Goal: Book appointment/travel/reservation

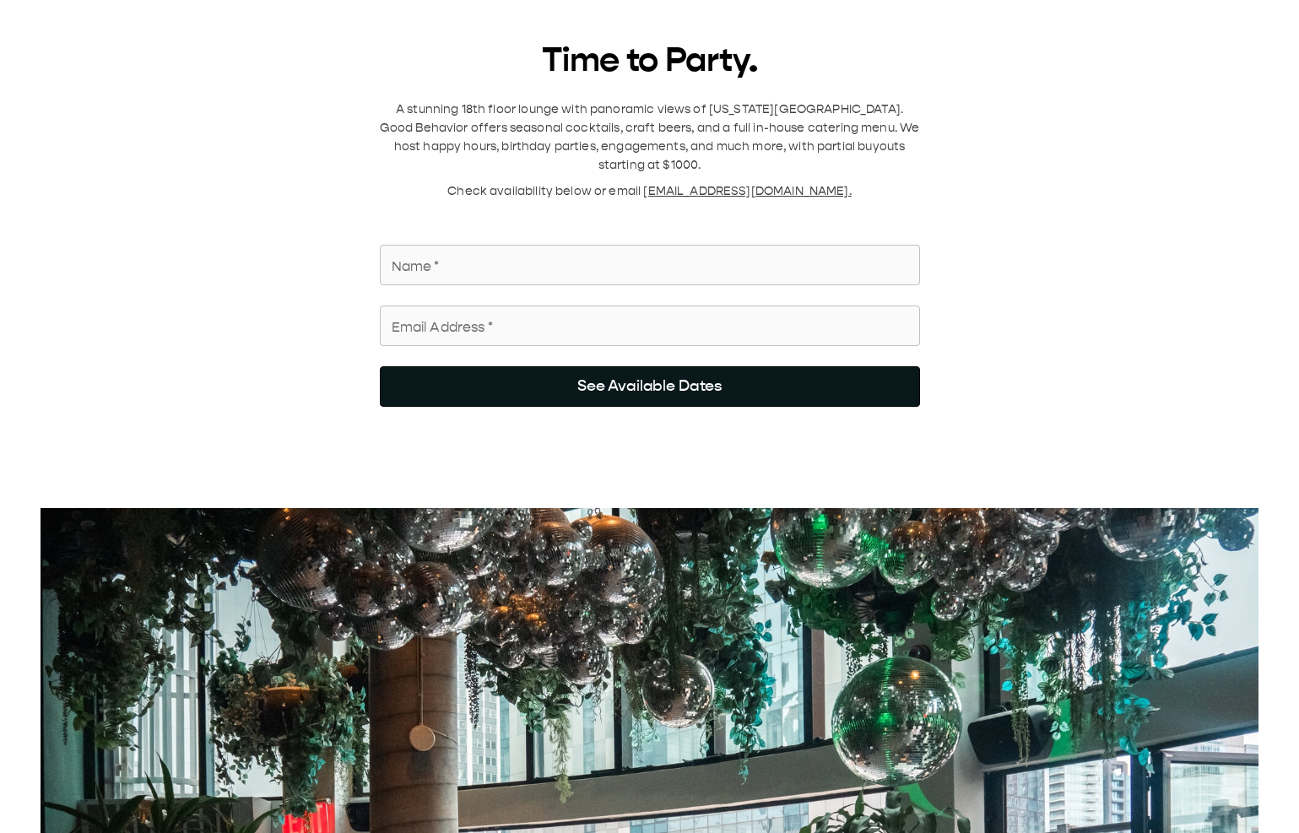
click at [664, 126] on button "See Available Dates" at bounding box center [650, 386] width 540 height 41
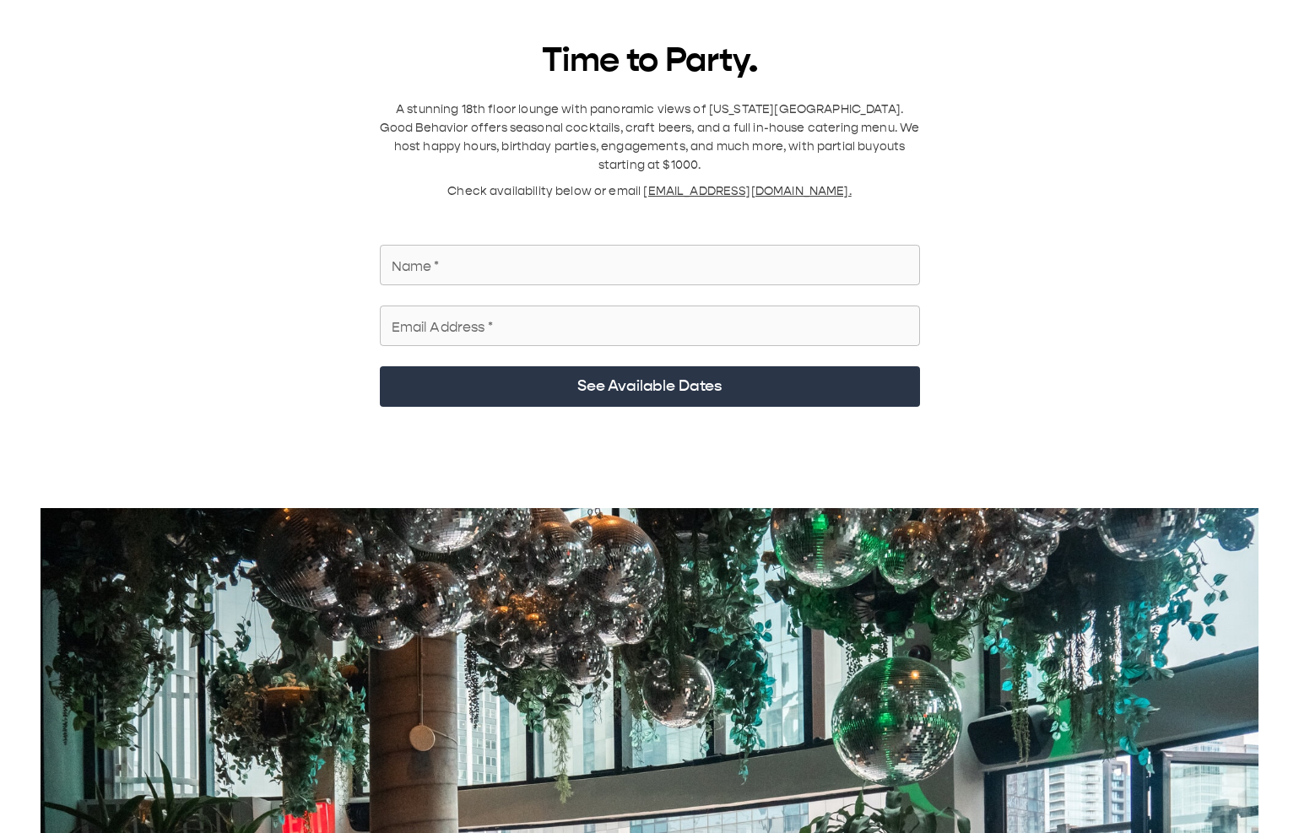
click at [577, 126] on input "Email Address   *" at bounding box center [650, 325] width 540 height 47
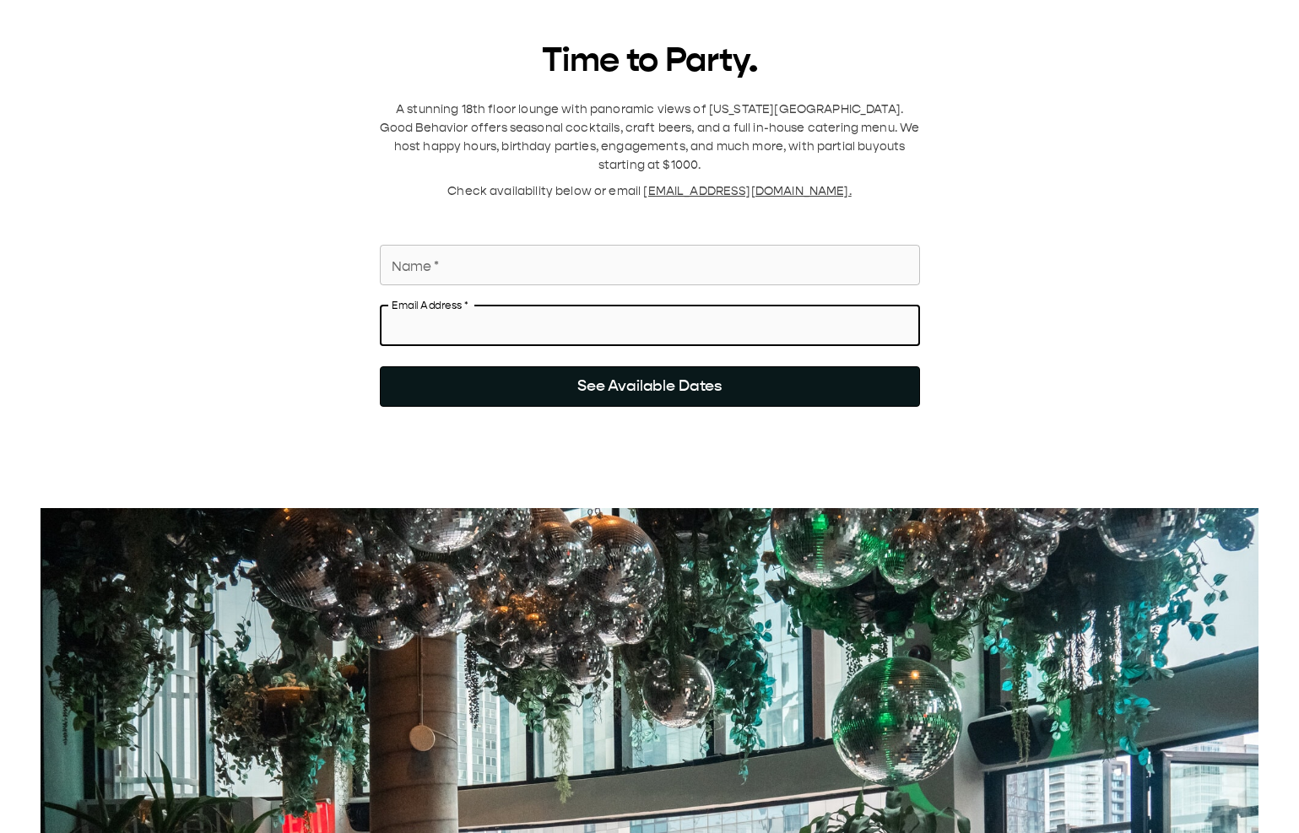
click at [595, 126] on button "See Available Dates" at bounding box center [650, 386] width 540 height 41
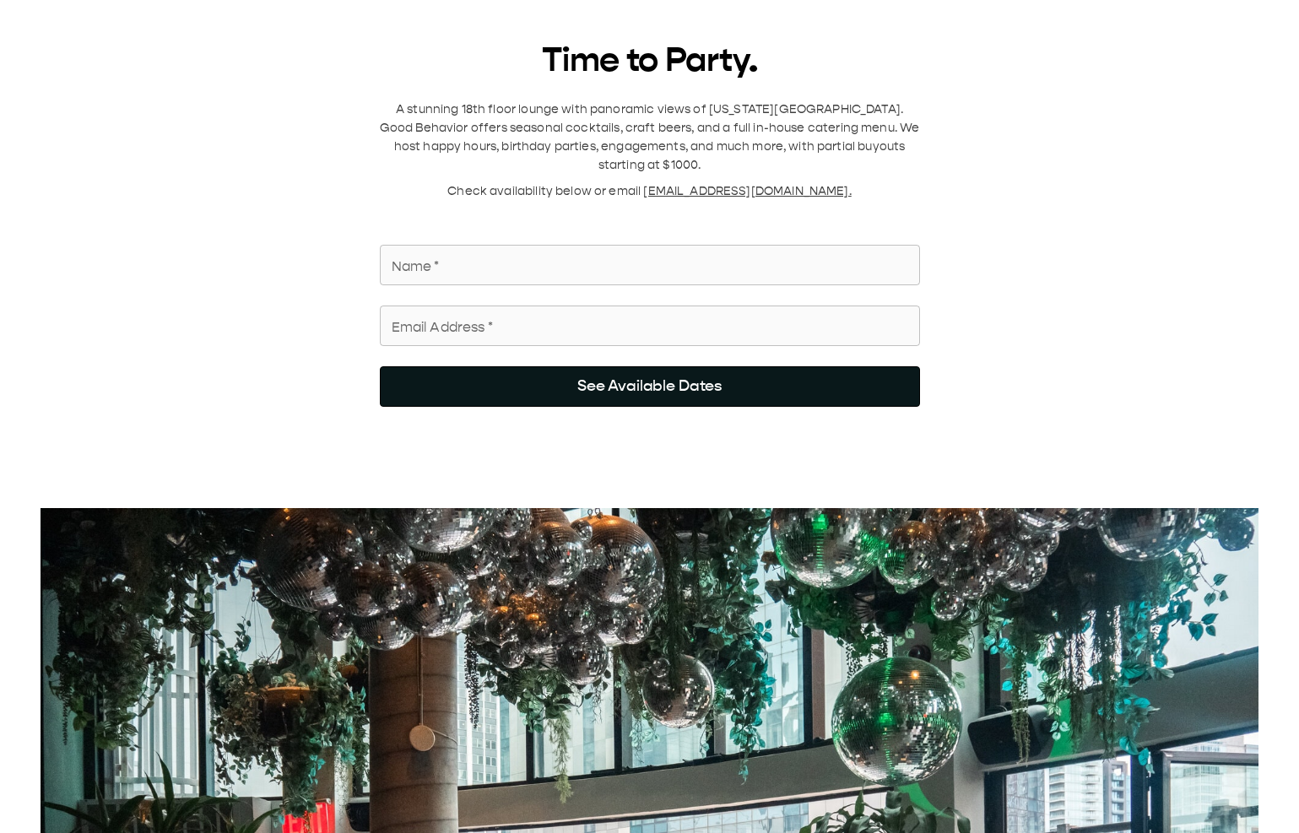
click at [592, 126] on button "See Available Dates" at bounding box center [650, 386] width 540 height 41
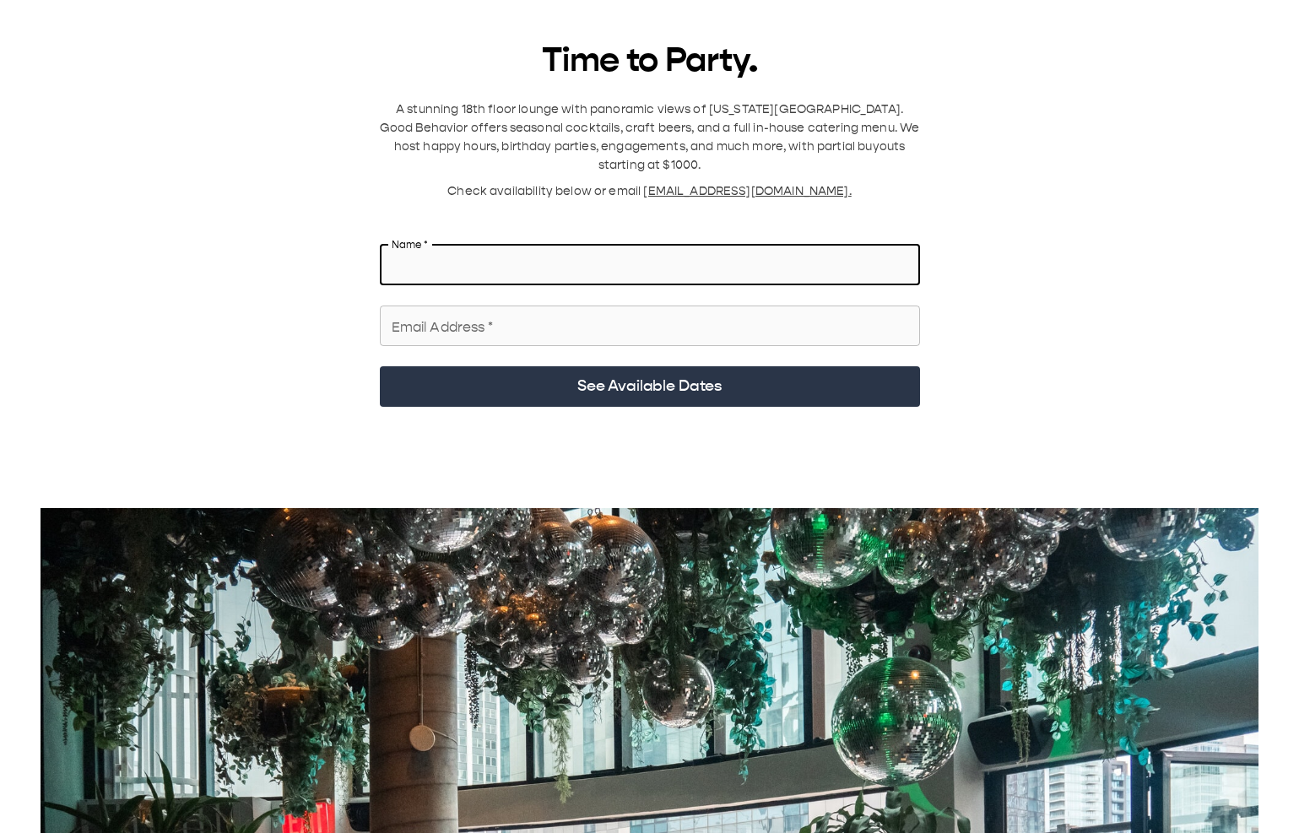
click at [605, 126] on input "Name   *" at bounding box center [650, 264] width 540 height 47
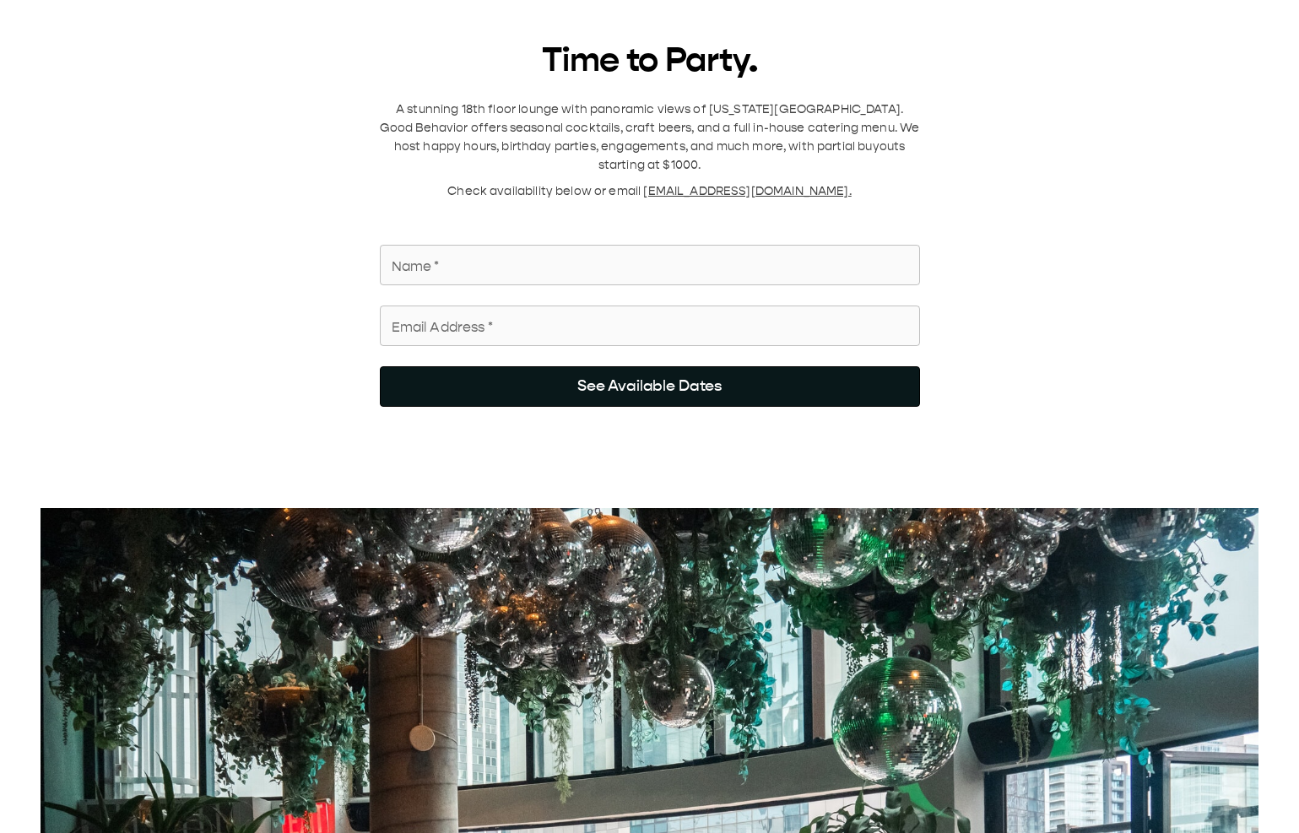
click at [602, 126] on button "See Available Dates" at bounding box center [650, 386] width 540 height 41
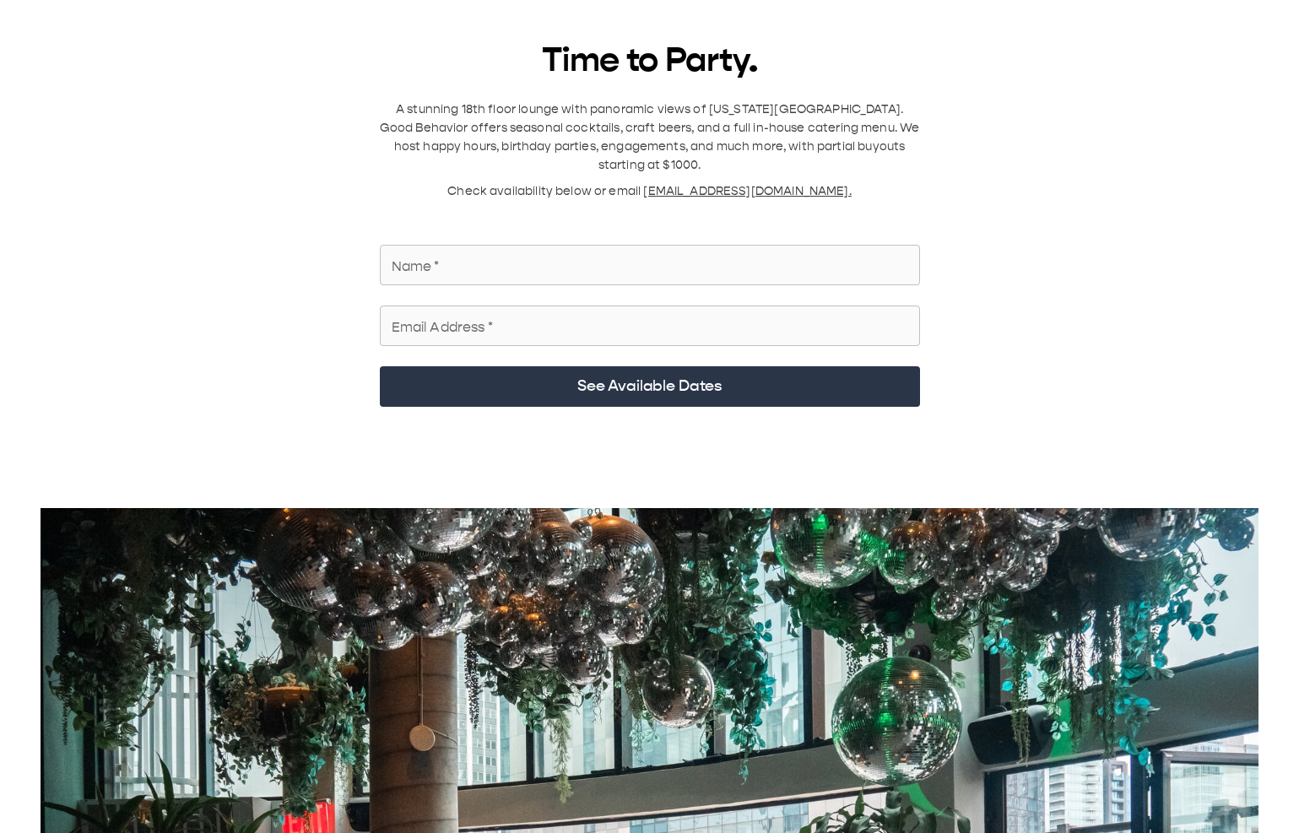
click at [345, 126] on div "Time to Party. A stunning 18th floor lounge with panoramic views of New York Ci…" at bounding box center [649, 731] width 1258 height 1380
click at [583, 126] on input "Name   *" at bounding box center [650, 264] width 540 height 47
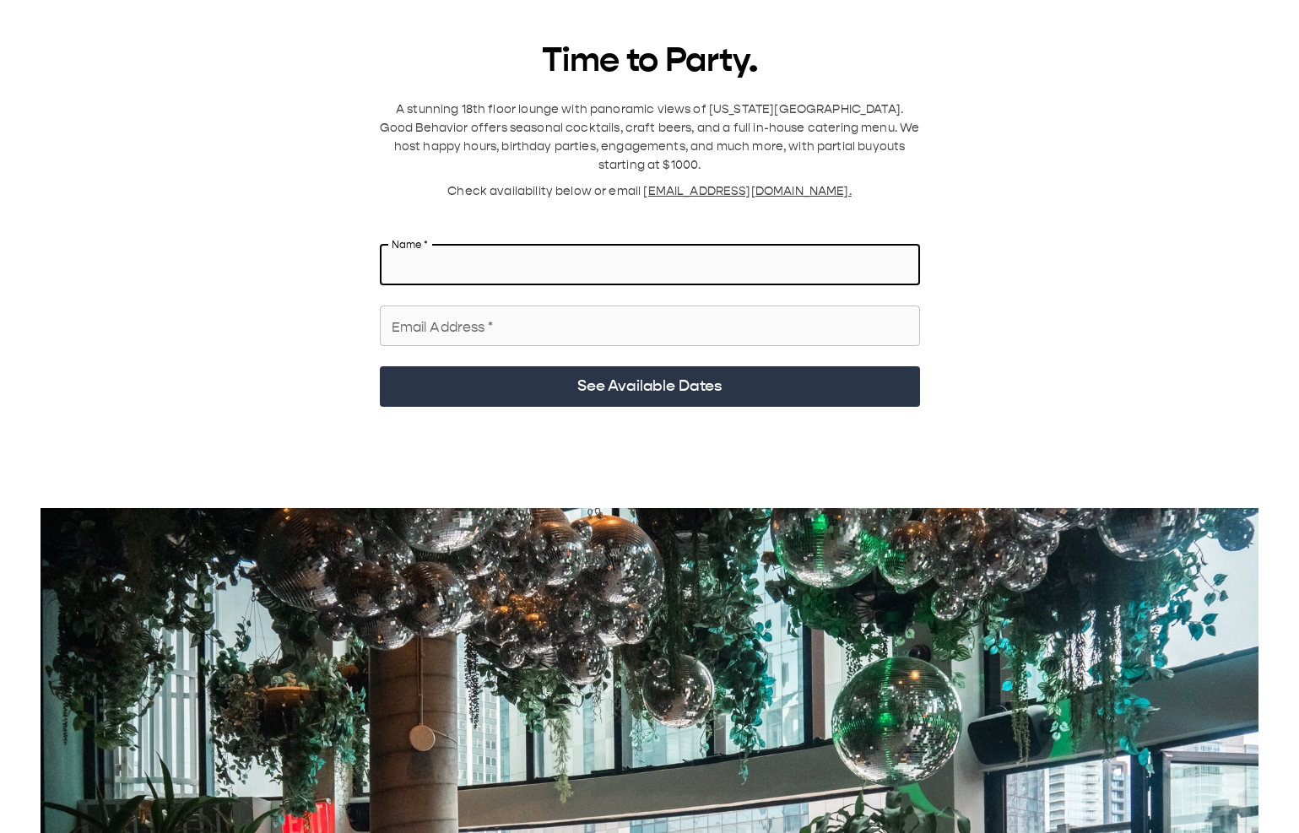
click at [536, 126] on div "Time to Party. A stunning 18th floor lounge with panoramic views of New York Ci…" at bounding box center [650, 197] width 540 height 312
